Goal: Transaction & Acquisition: Obtain resource

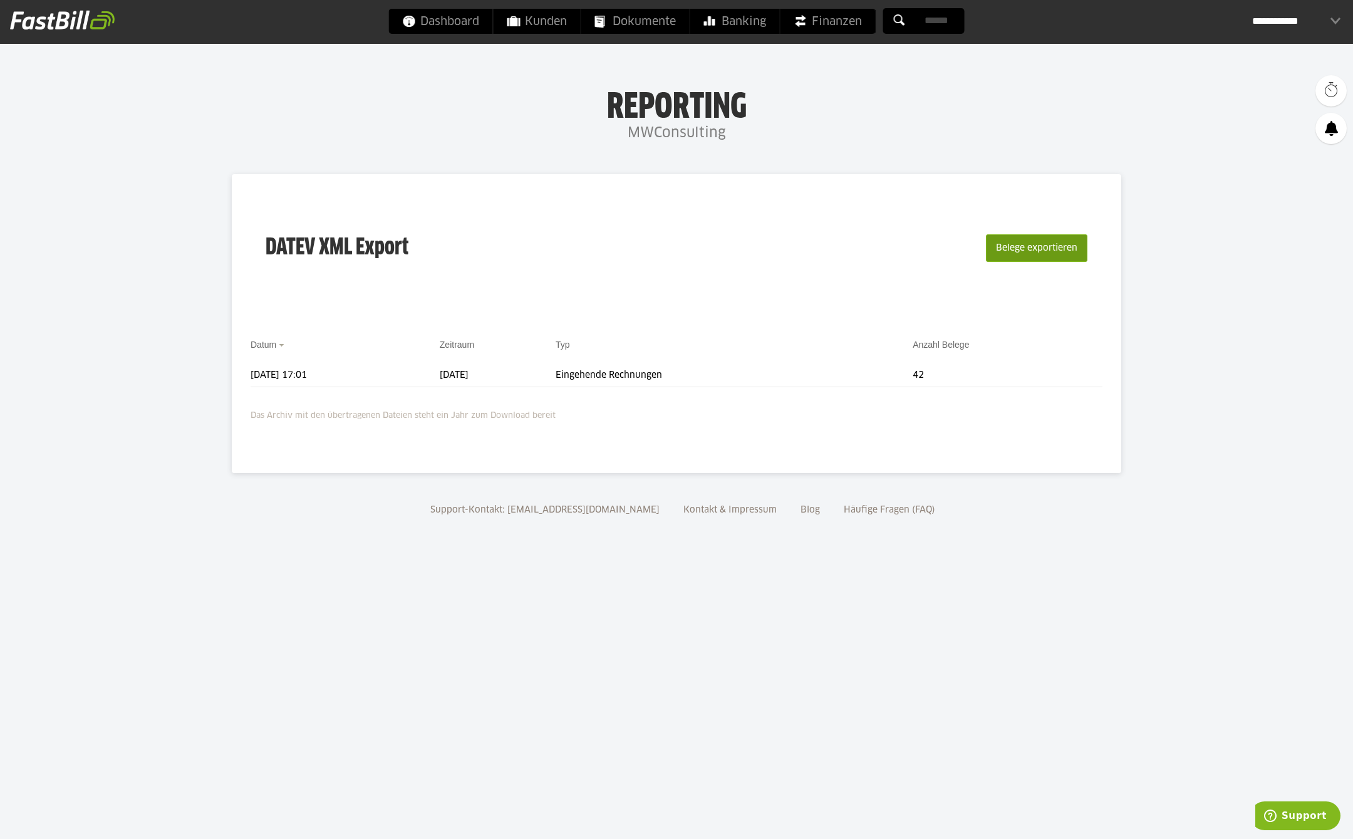
click at [1017, 244] on button "Belege exportieren" at bounding box center [1036, 248] width 101 height 28
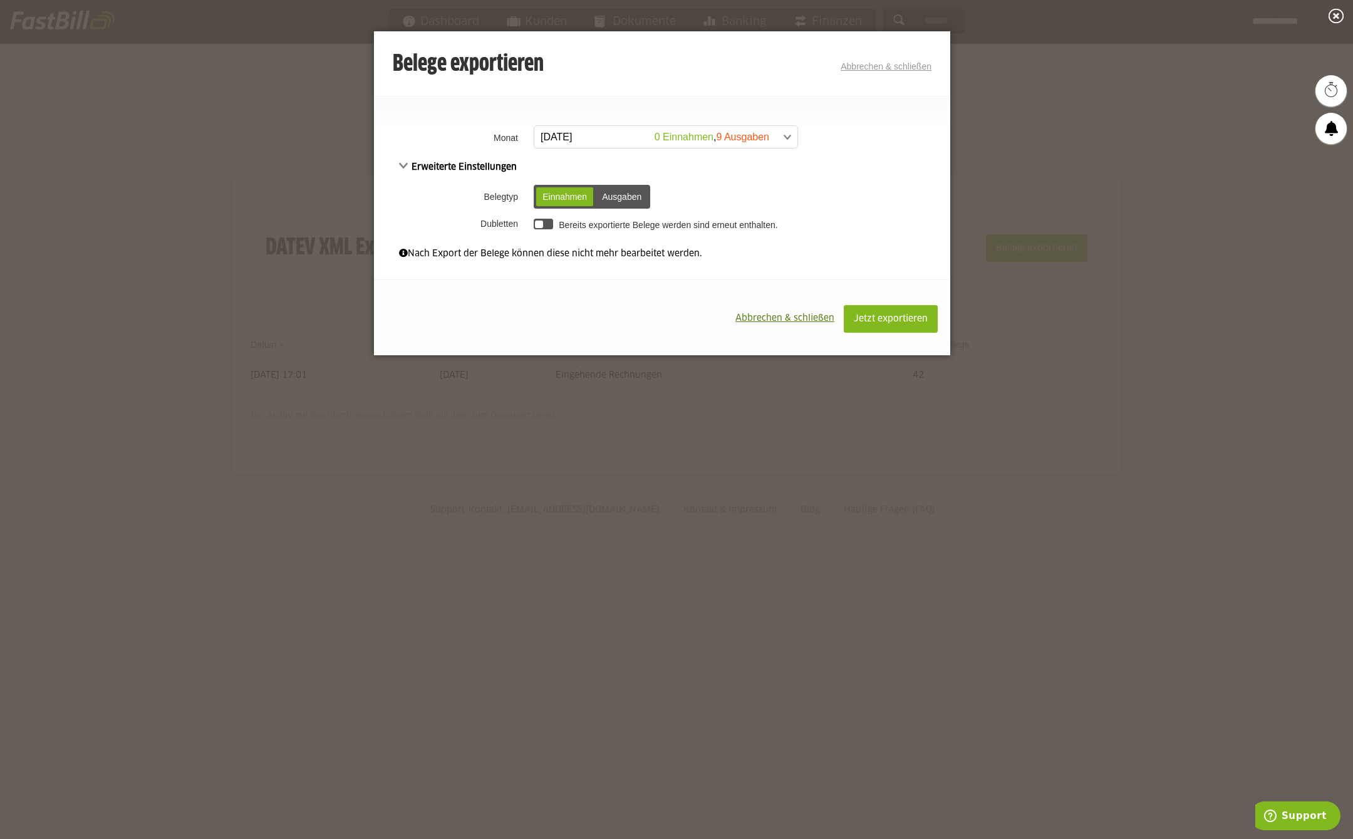
click at [614, 128] on span at bounding box center [659, 137] width 263 height 23
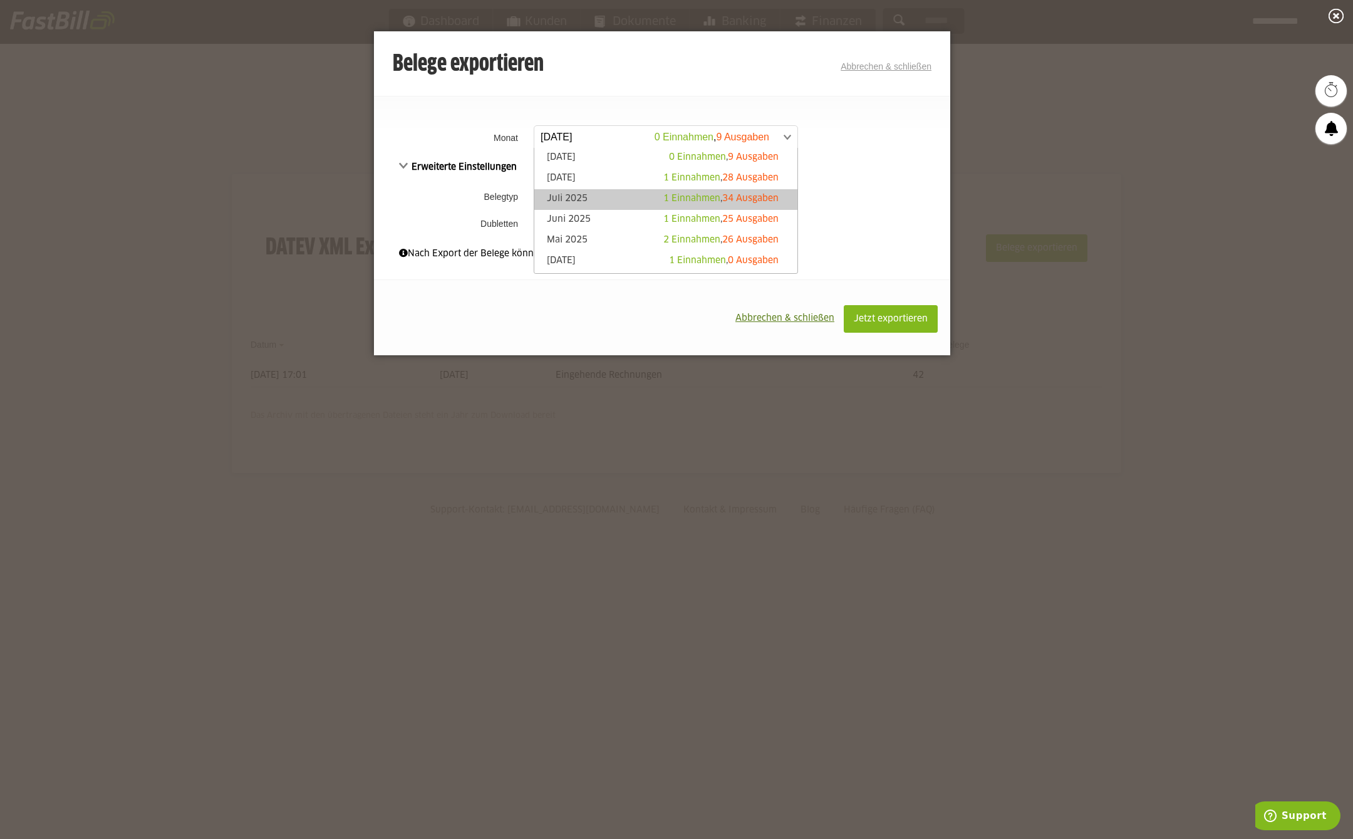
click at [606, 204] on link "Juli 2025 1 Einnahmen , 34 Ausgaben" at bounding box center [665, 199] width 251 height 14
click at [736, 142] on span at bounding box center [659, 137] width 263 height 23
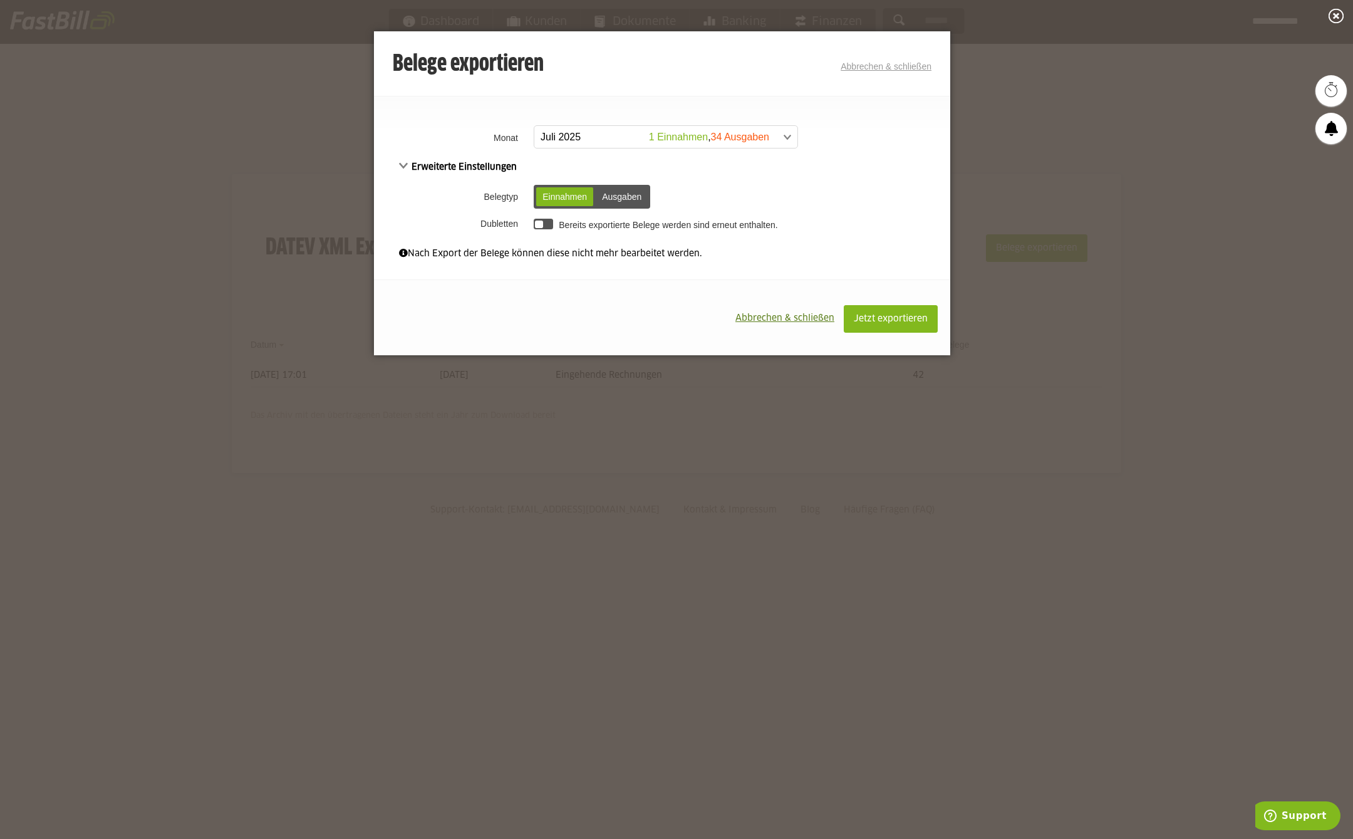
click at [902, 228] on td "Bereits exportierte Belege werden sind erneut enthalten." at bounding box center [740, 223] width 420 height 21
click at [609, 194] on div "Ausgaben" at bounding box center [622, 196] width 52 height 19
click at [593, 143] on span at bounding box center [659, 137] width 263 height 23
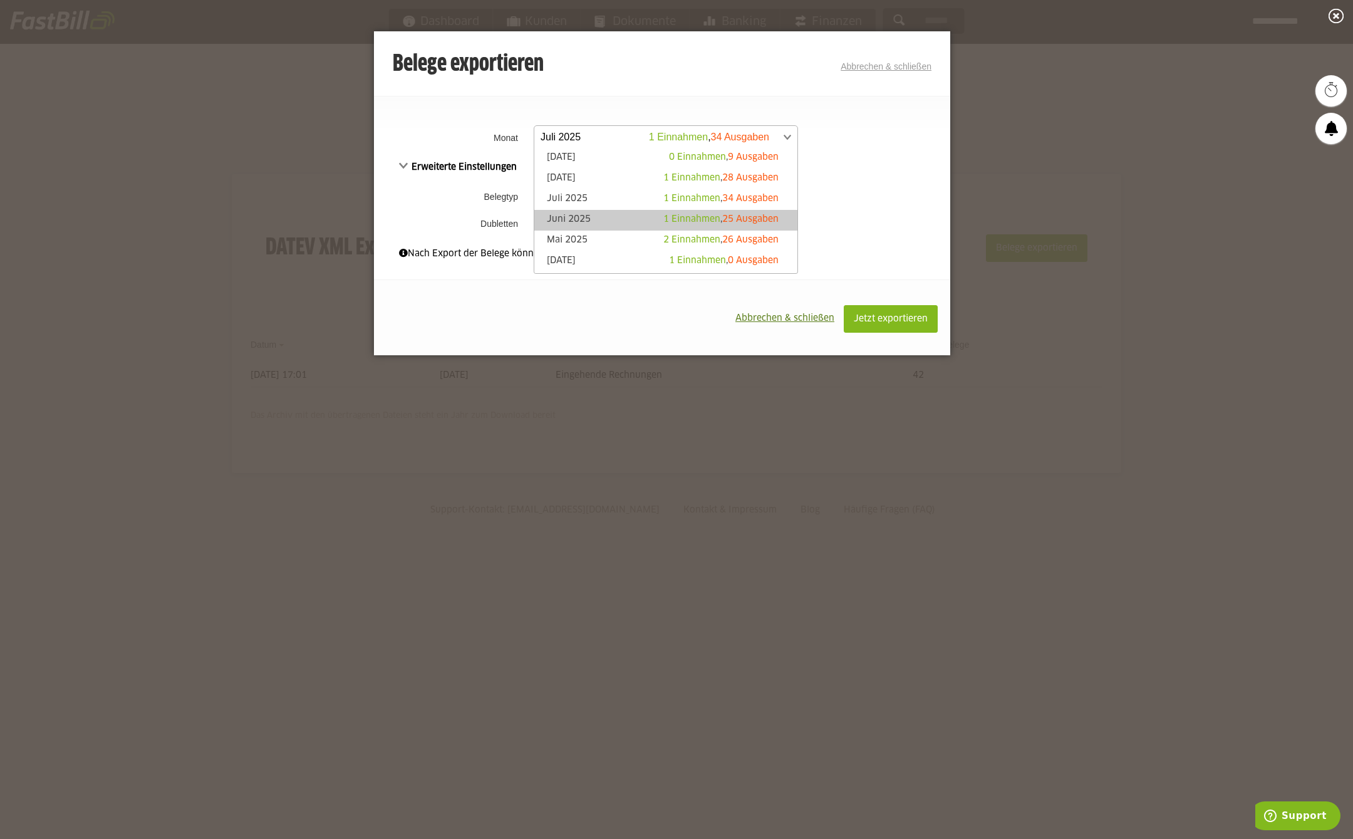
click at [592, 215] on link "Juni 2025 1 Einnahmen , 25 Ausgaben" at bounding box center [665, 220] width 251 height 14
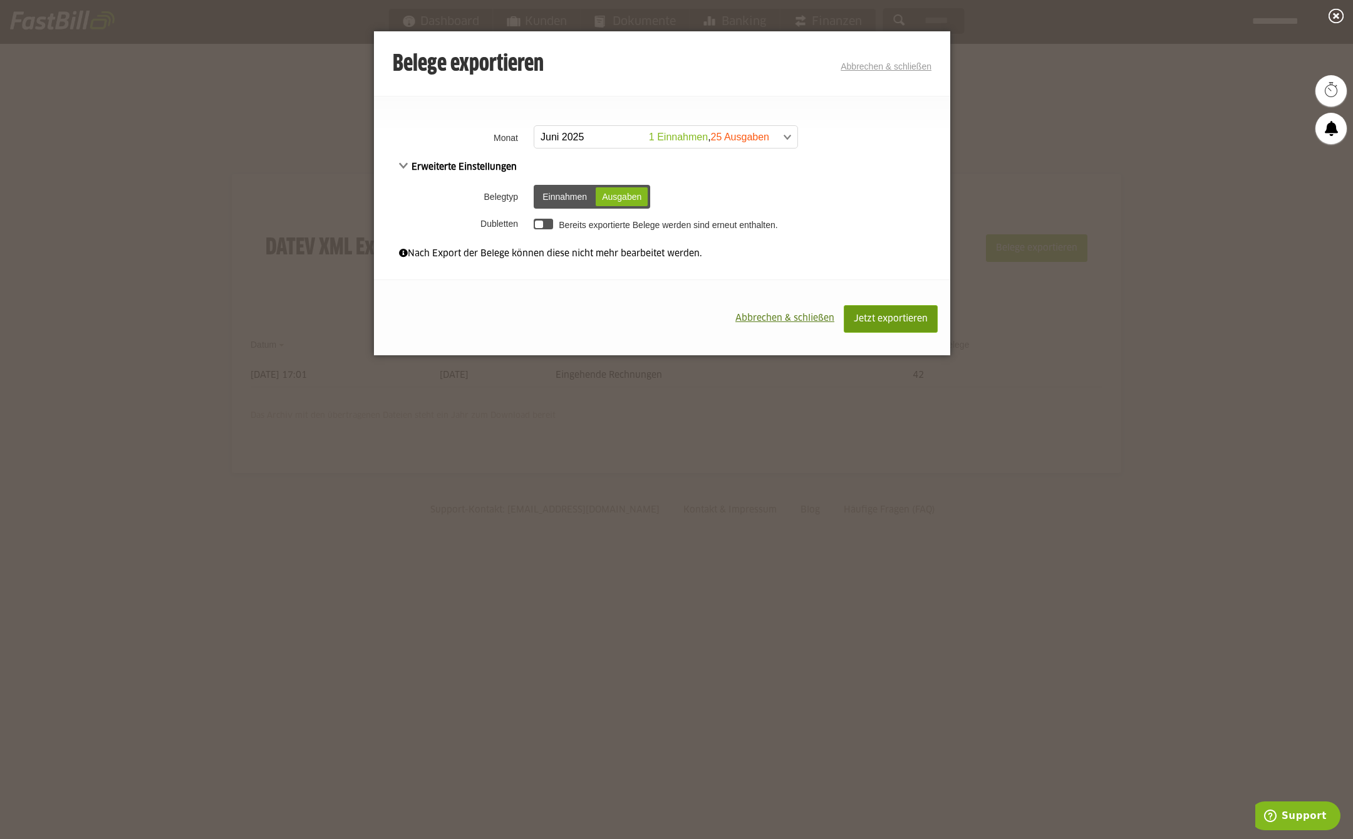
click at [896, 317] on span "Jetzt exportieren" at bounding box center [891, 318] width 74 height 9
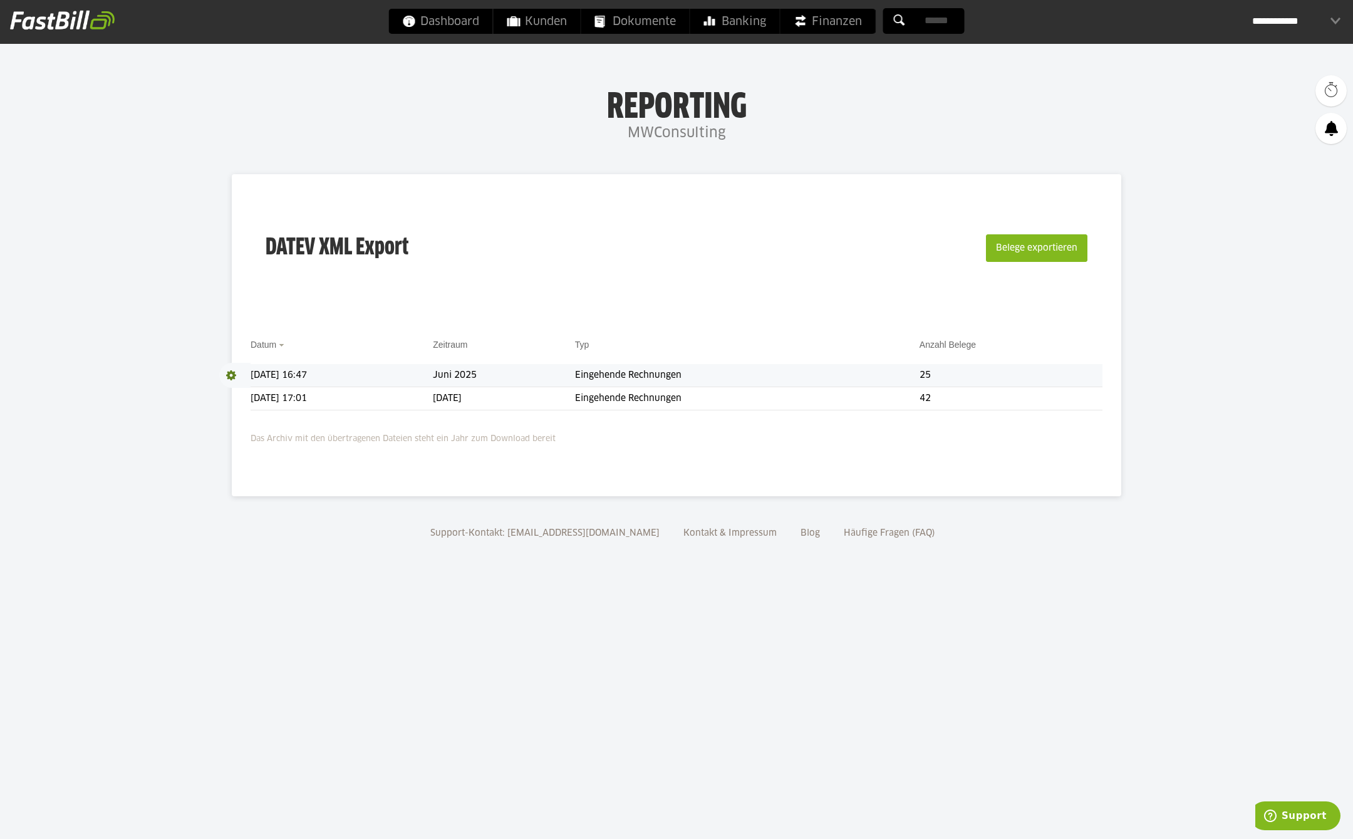
click at [636, 373] on td "Eingehende Rechnungen" at bounding box center [747, 375] width 344 height 23
click at [710, 376] on td "Eingehende Rechnungen" at bounding box center [747, 375] width 344 height 23
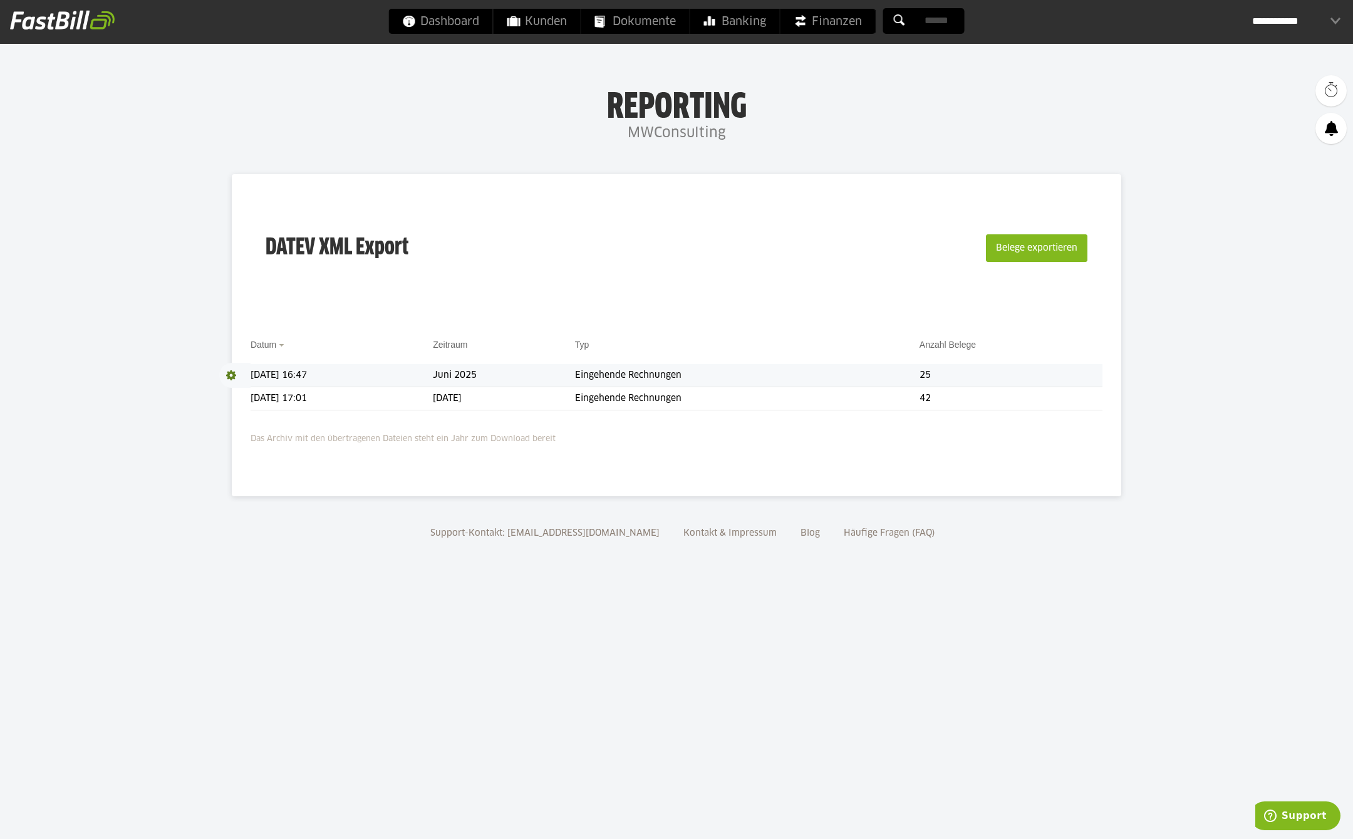
click at [710, 376] on td "Eingehende Rechnungen" at bounding box center [747, 375] width 344 height 23
click at [834, 376] on td "Eingehende Rechnungen" at bounding box center [747, 375] width 344 height 23
click at [1043, 254] on button "Belege exportieren" at bounding box center [1036, 248] width 101 height 28
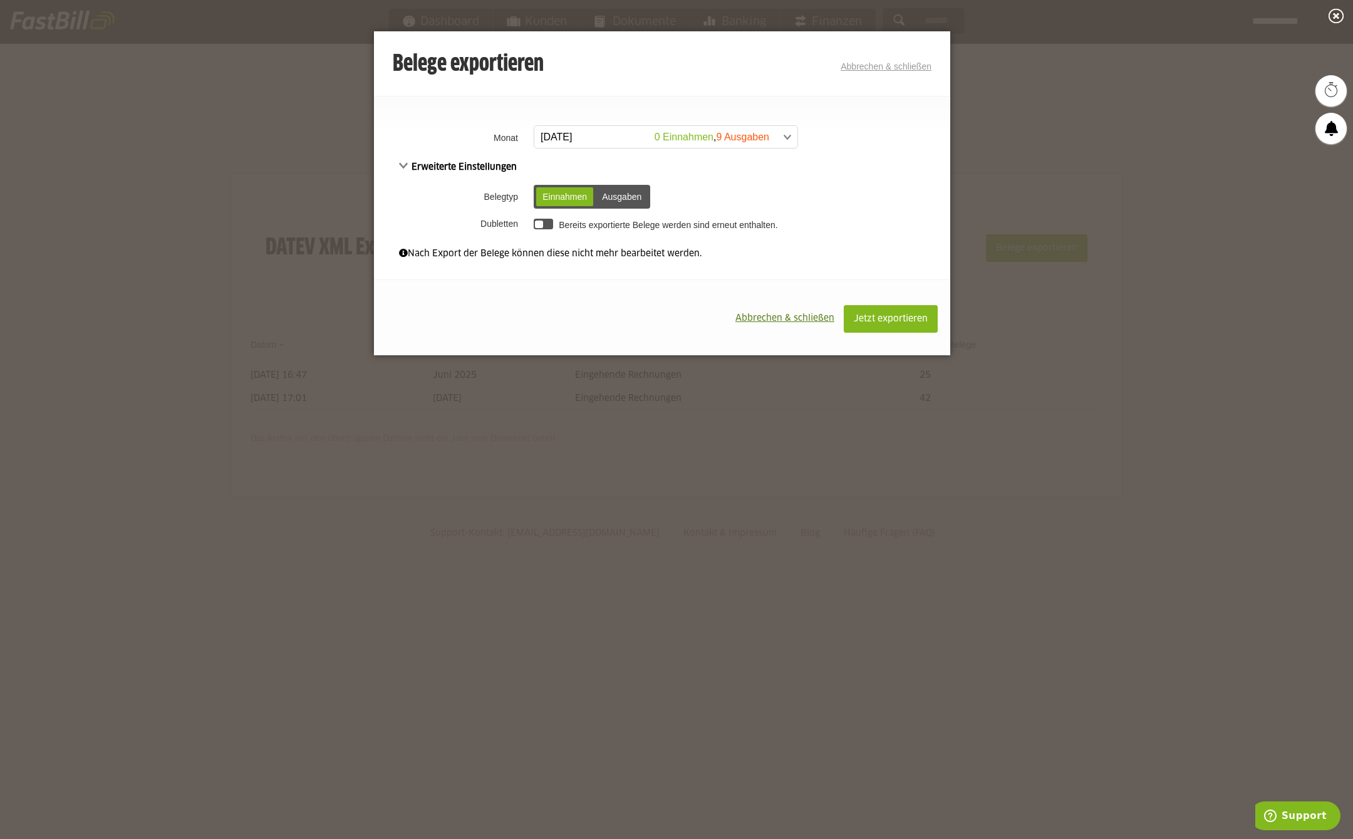
click at [584, 133] on span at bounding box center [659, 137] width 263 height 23
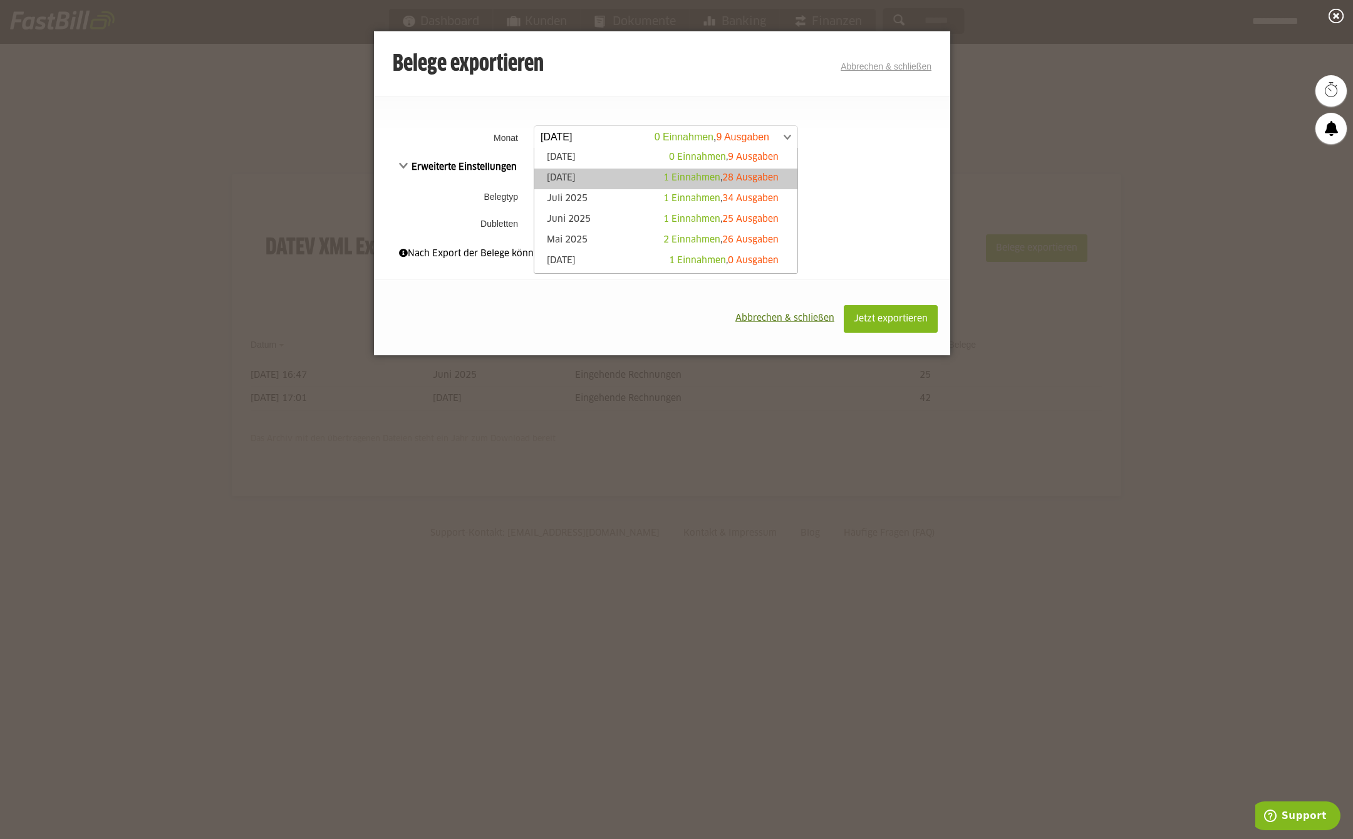
click at [584, 179] on link "[DATE] 1 Einnahmen , 28 Ausgaben" at bounding box center [665, 179] width 251 height 14
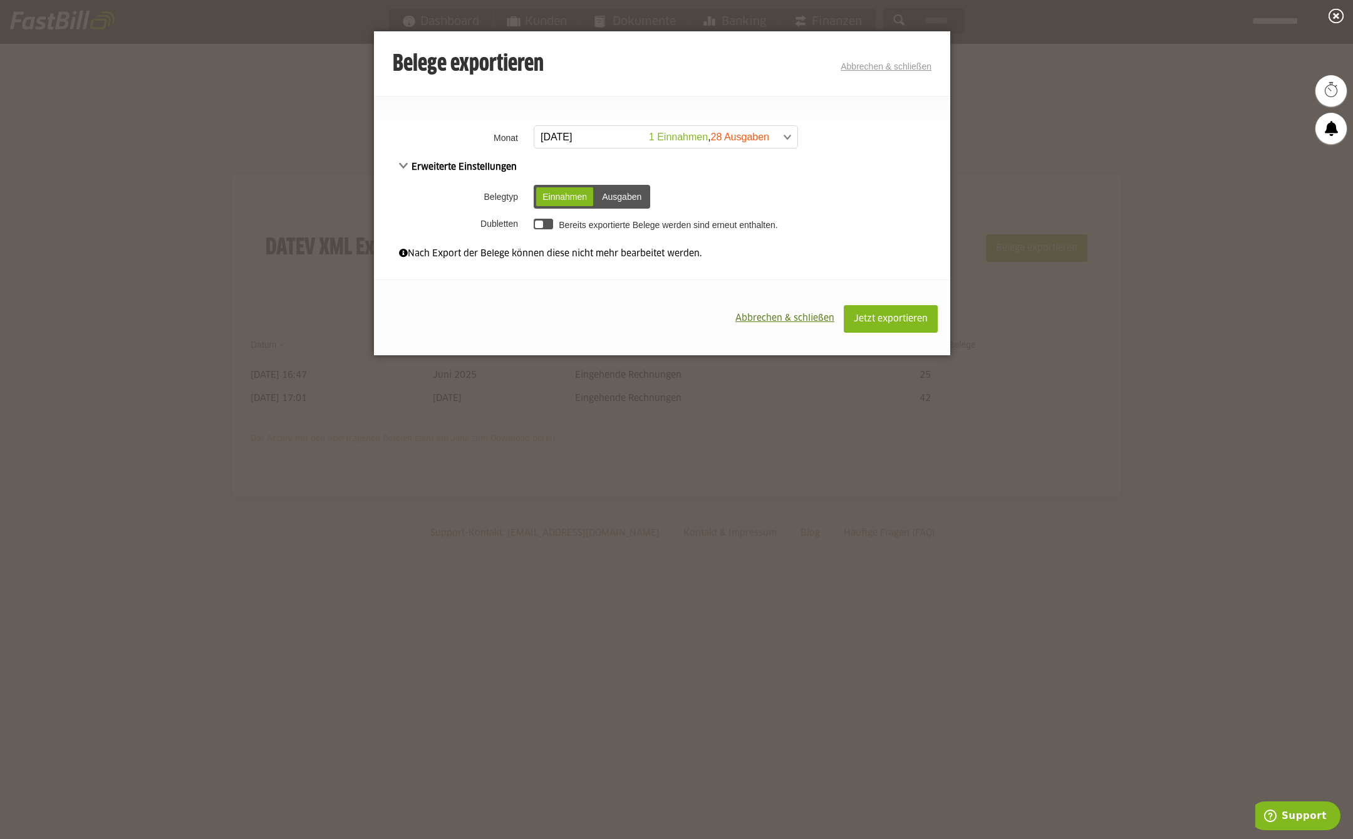
click at [624, 196] on div "Ausgaben" at bounding box center [622, 196] width 52 height 19
click at [872, 314] on span "Jetzt exportieren" at bounding box center [891, 318] width 74 height 9
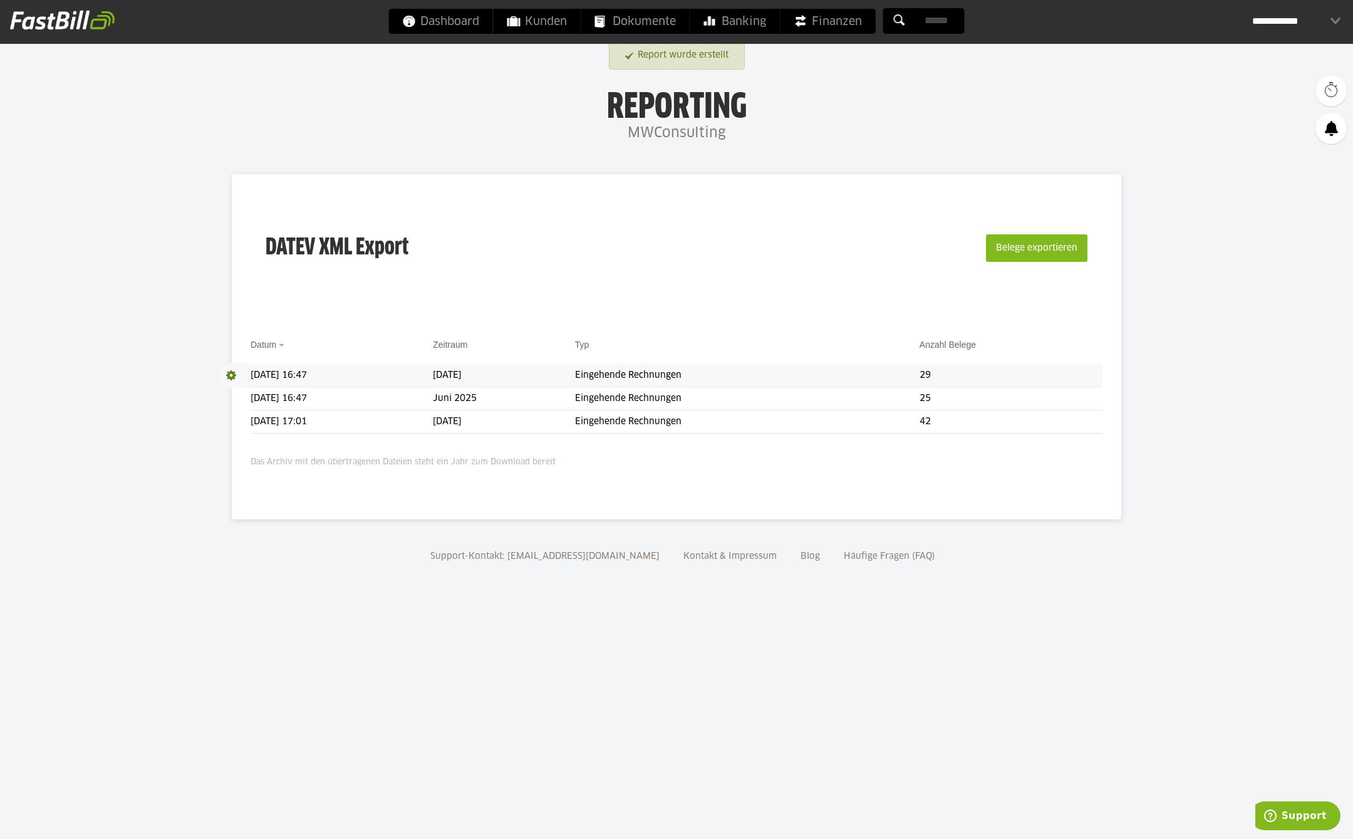
click at [676, 369] on td "Eingehende Rechnungen" at bounding box center [747, 375] width 344 height 23
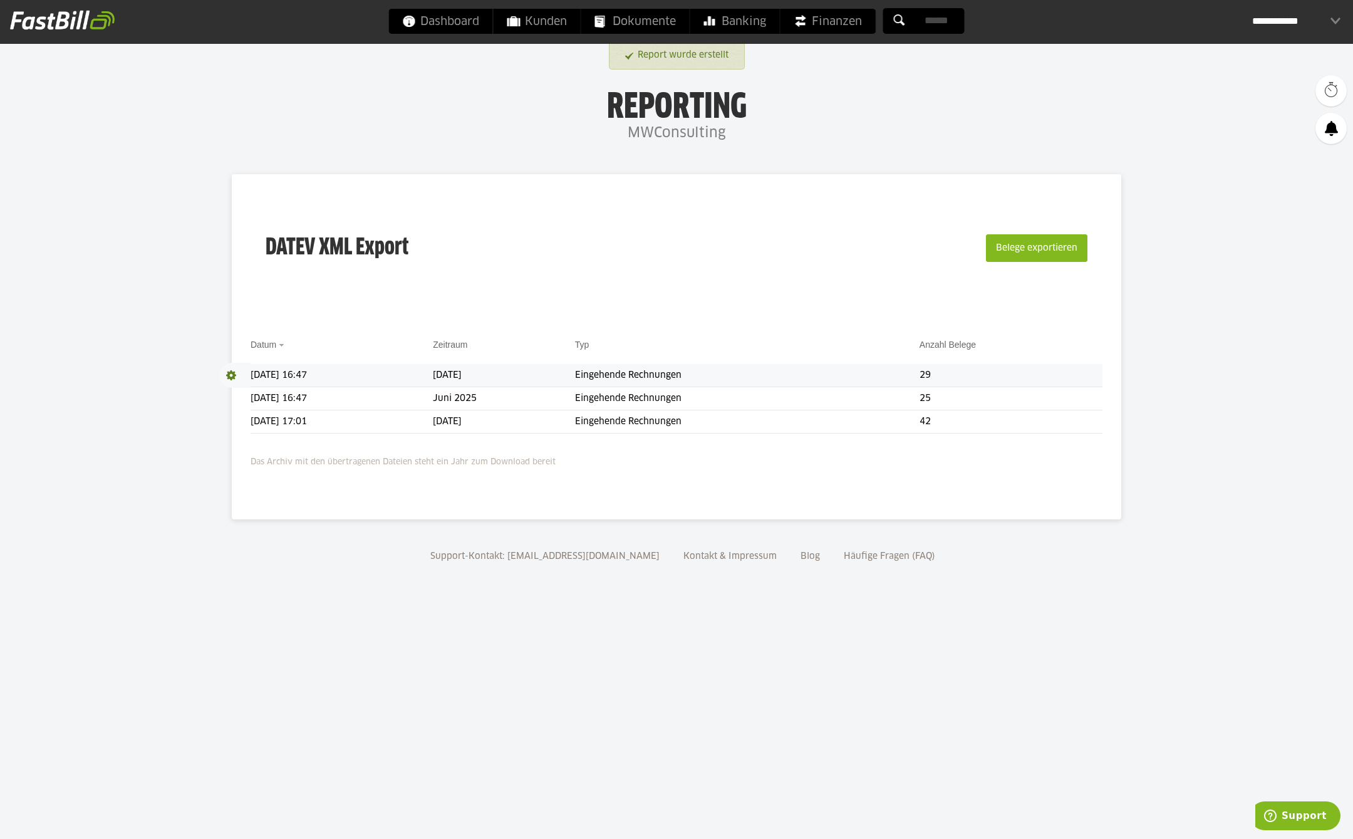
click at [433, 380] on td "25.09.2025 16:47" at bounding box center [342, 375] width 182 height 23
click at [232, 375] on span at bounding box center [234, 375] width 31 height 25
click at [244, 391] on link "Download" at bounding box center [252, 392] width 67 height 14
click at [449, 12] on span "Dashboard" at bounding box center [441, 21] width 76 height 25
